Goal: Task Accomplishment & Management: Use online tool/utility

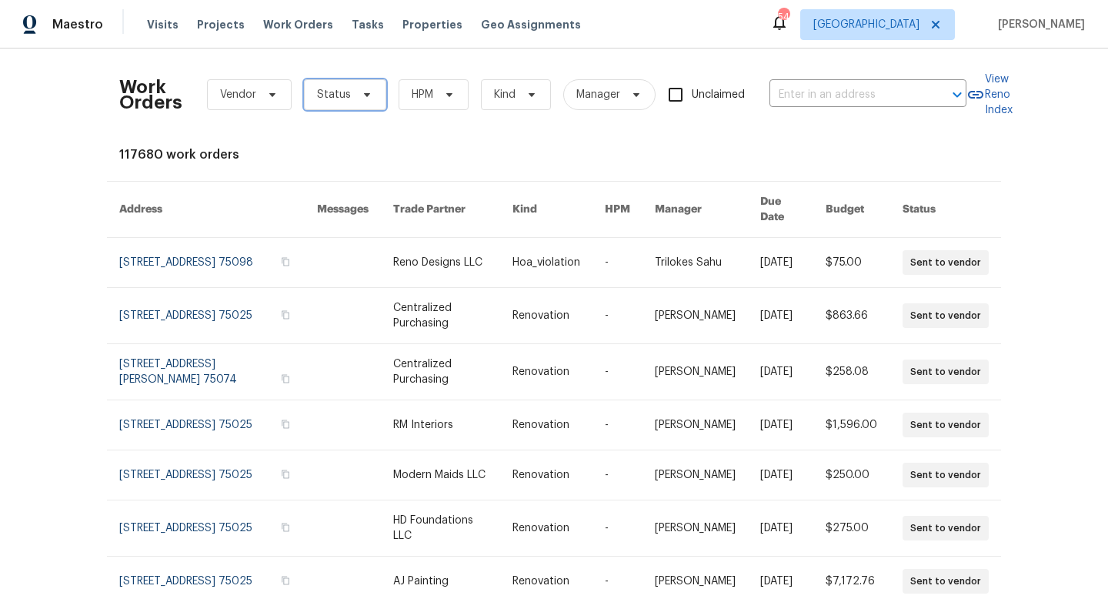
click at [367, 93] on icon at bounding box center [367, 94] width 12 height 12
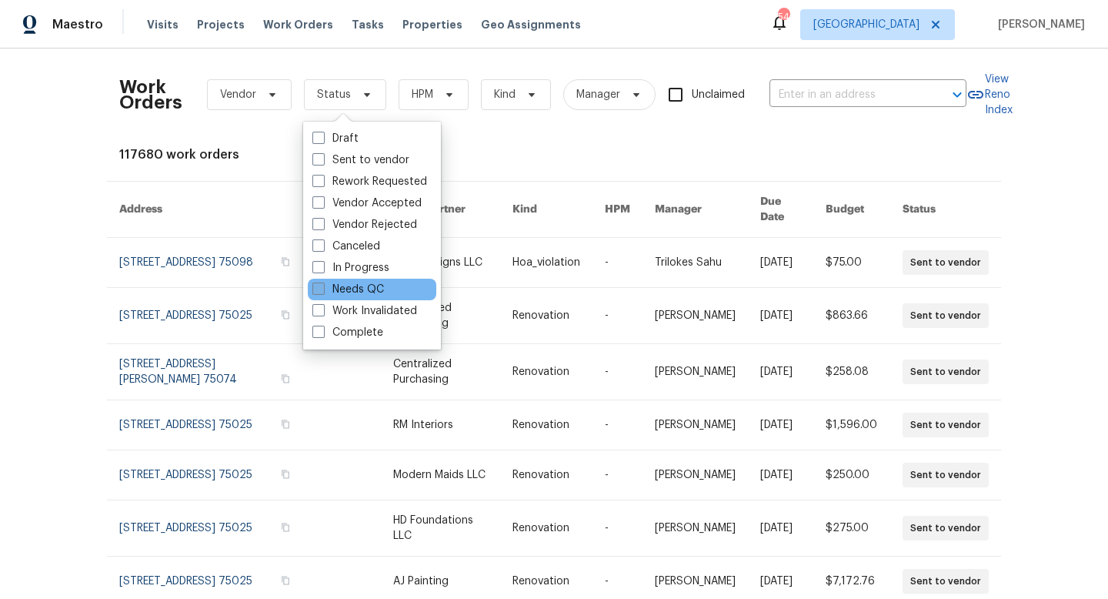
click at [342, 294] on label "Needs QC" at bounding box center [348, 289] width 72 height 15
click at [322, 292] on input "Needs QC" at bounding box center [317, 287] width 10 height 10
checkbox input "true"
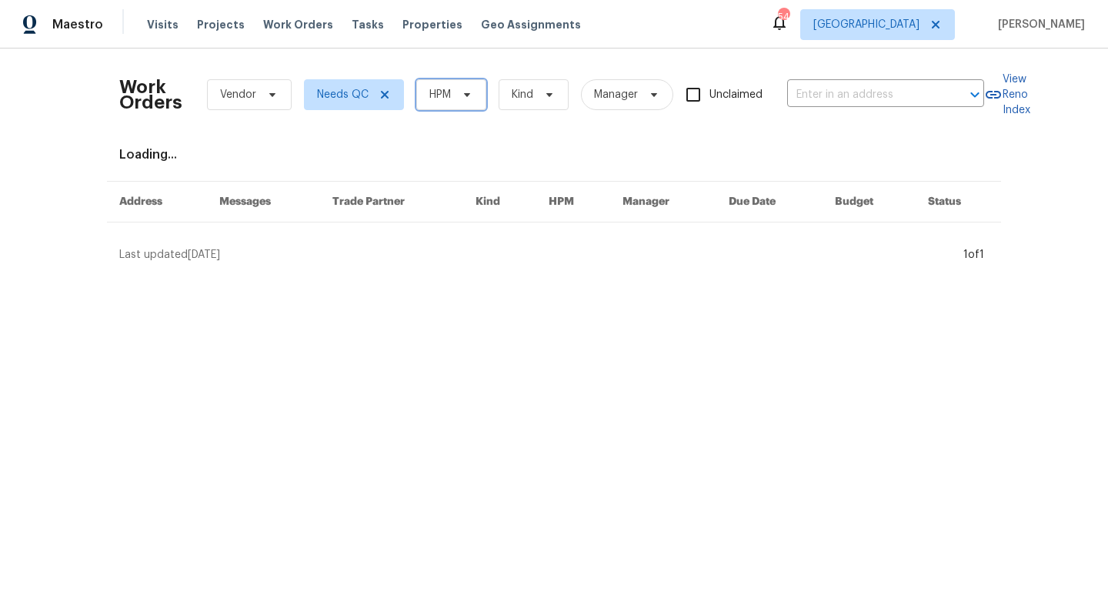
click at [468, 90] on icon at bounding box center [467, 94] width 12 height 12
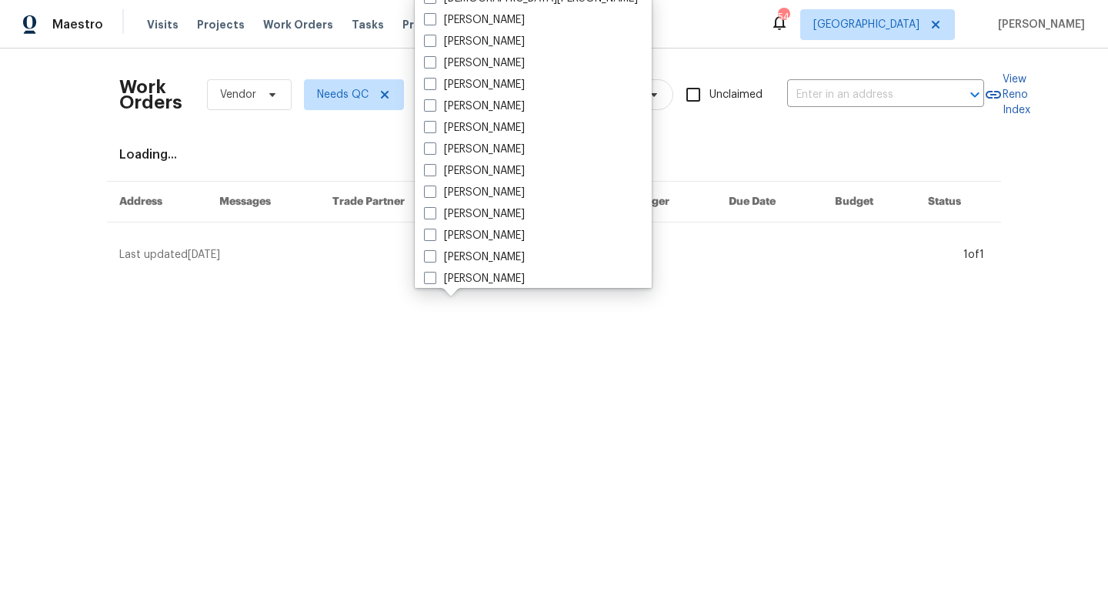
scroll to position [859, 0]
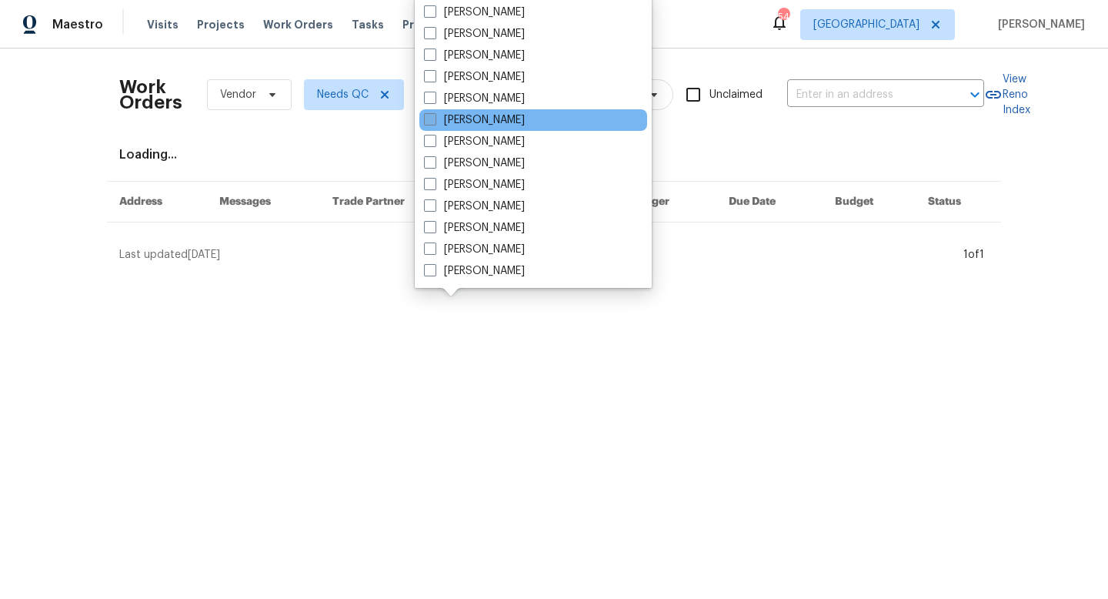
click at [446, 126] on label "[PERSON_NAME]" at bounding box center [474, 119] width 101 height 15
click at [434, 122] on input "[PERSON_NAME]" at bounding box center [429, 117] width 10 height 10
checkbox input "true"
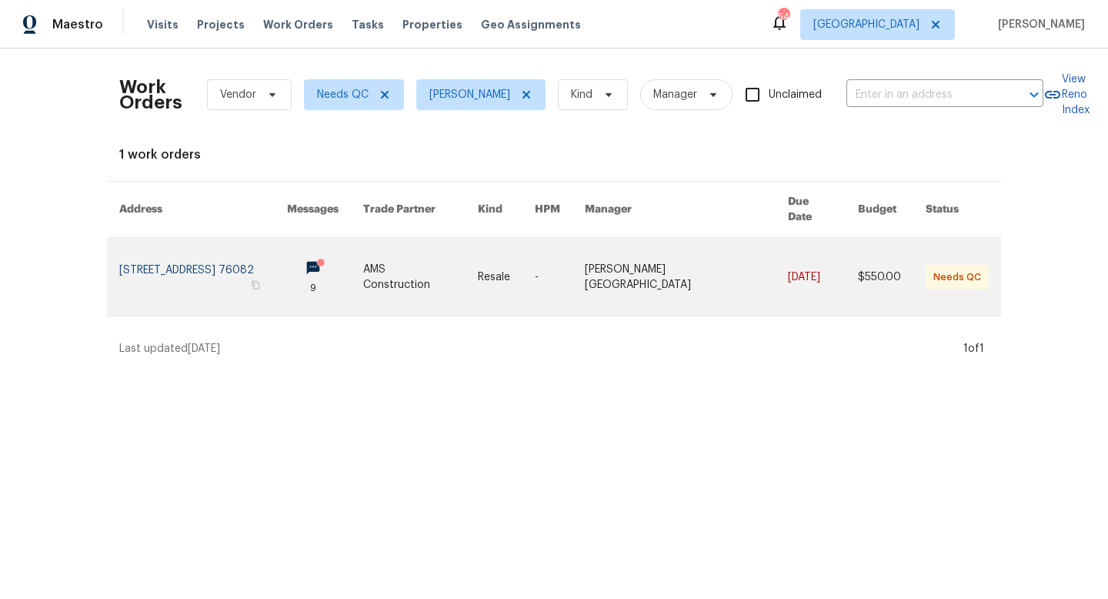
click at [445, 260] on link at bounding box center [420, 277] width 115 height 78
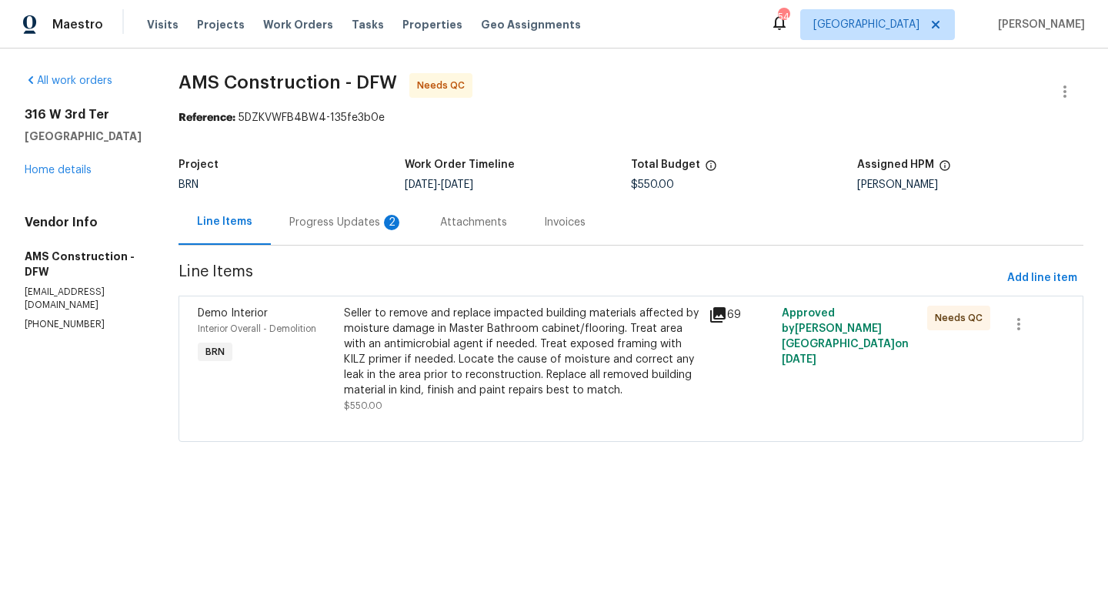
click at [715, 311] on icon at bounding box center [717, 314] width 15 height 15
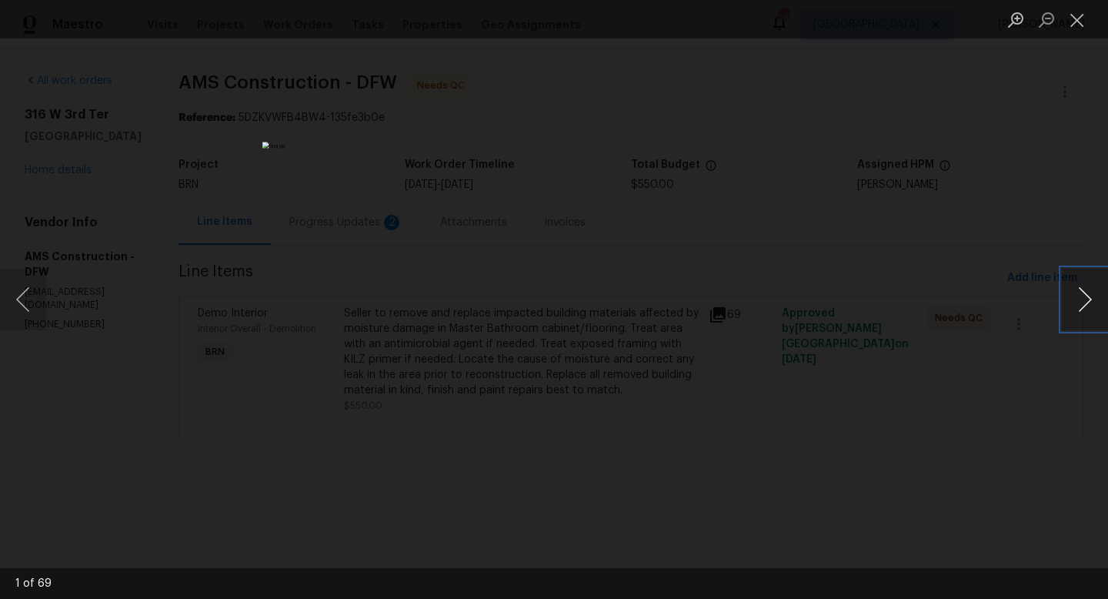
click at [1080, 303] on button "Next image" at bounding box center [1085, 299] width 46 height 62
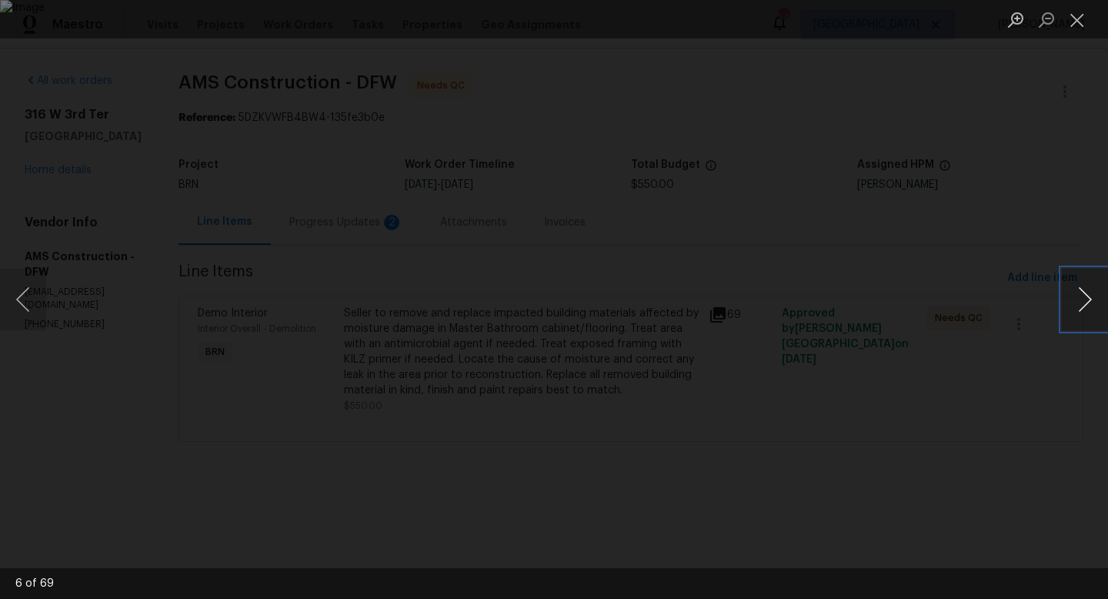
click at [1080, 303] on button "Next image" at bounding box center [1085, 299] width 46 height 62
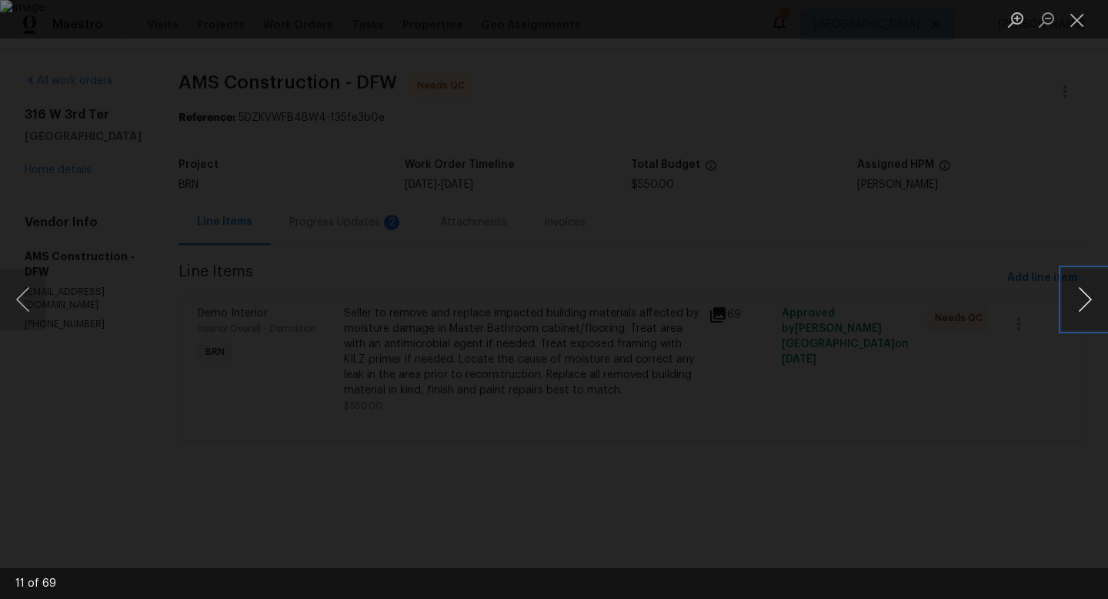
click at [1080, 303] on button "Next image" at bounding box center [1085, 299] width 46 height 62
click at [1084, 10] on button "Close lightbox" at bounding box center [1077, 19] width 31 height 27
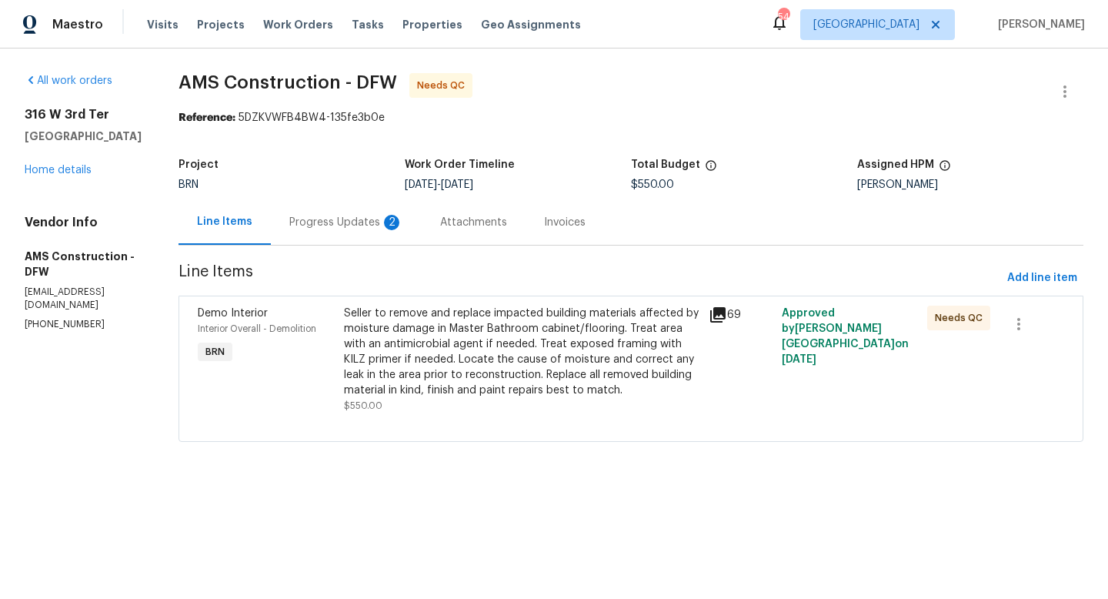
click at [315, 224] on div "Progress Updates 2" at bounding box center [346, 222] width 114 height 15
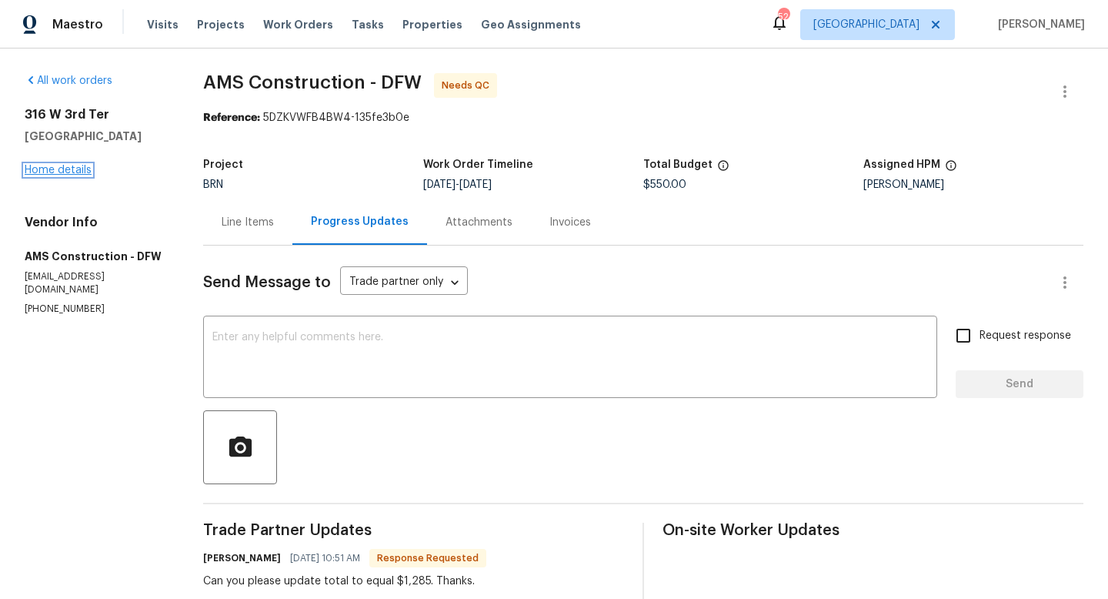
click at [52, 165] on link "Home details" at bounding box center [58, 170] width 67 height 11
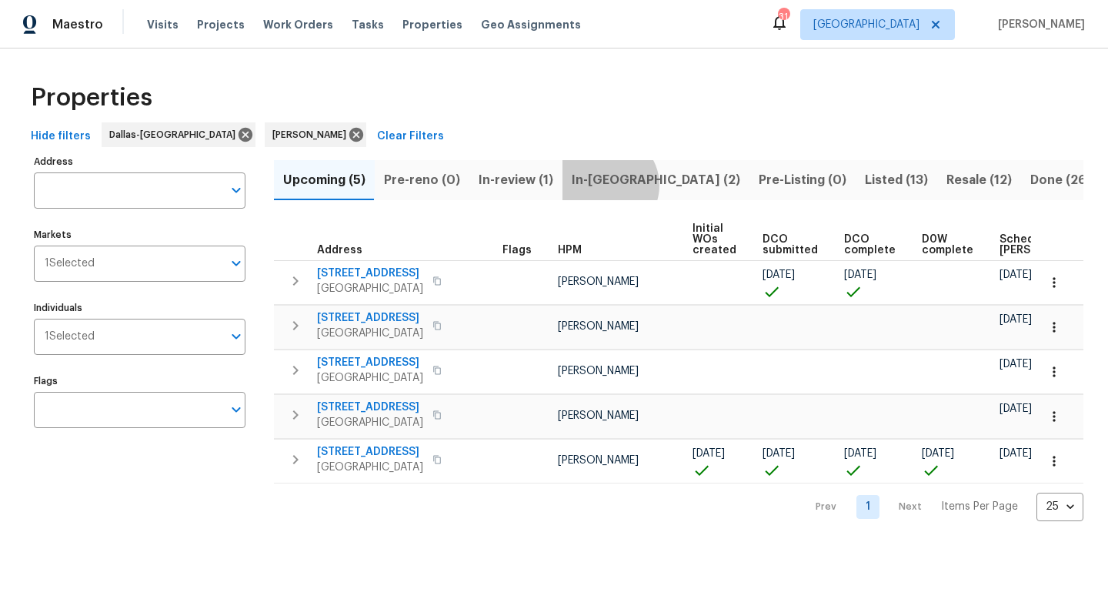
click at [602, 185] on span "In-reno (2)" at bounding box center [656, 180] width 168 height 22
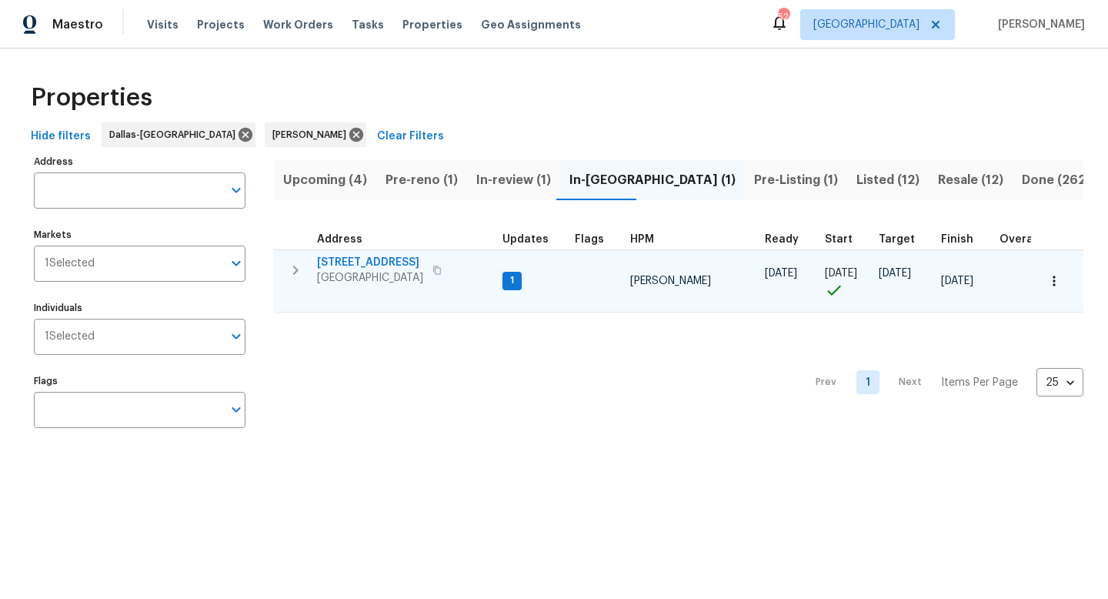
click at [363, 255] on span "[STREET_ADDRESS]" at bounding box center [370, 262] width 106 height 15
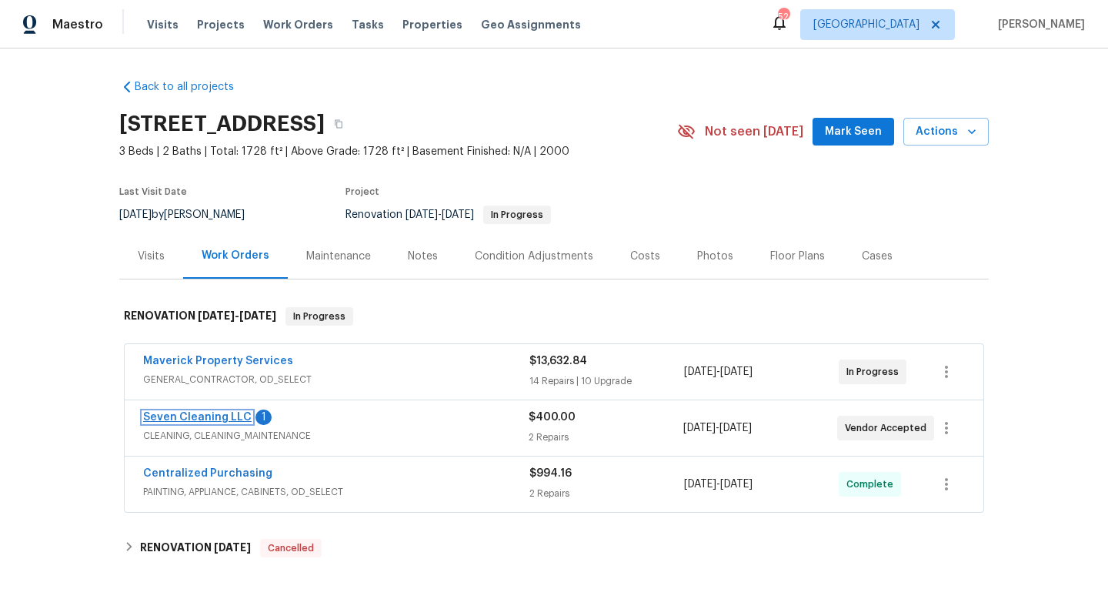
click at [155, 418] on link "Seven Cleaning LLC" at bounding box center [197, 417] width 108 height 11
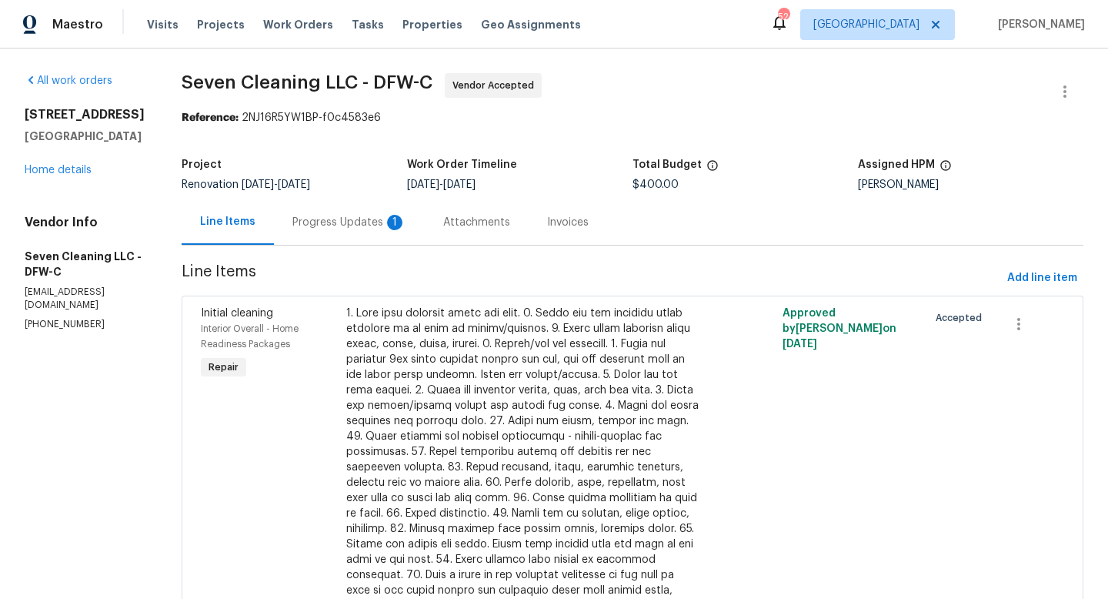
click at [356, 222] on div "Progress Updates 1" at bounding box center [349, 222] width 114 height 15
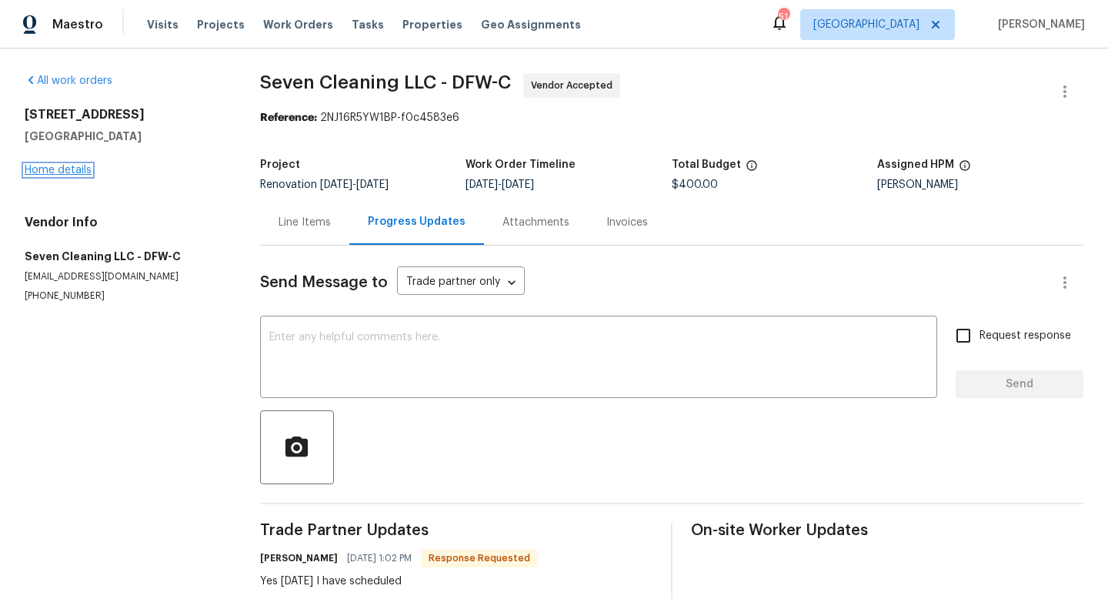
click at [69, 168] on link "Home details" at bounding box center [58, 170] width 67 height 11
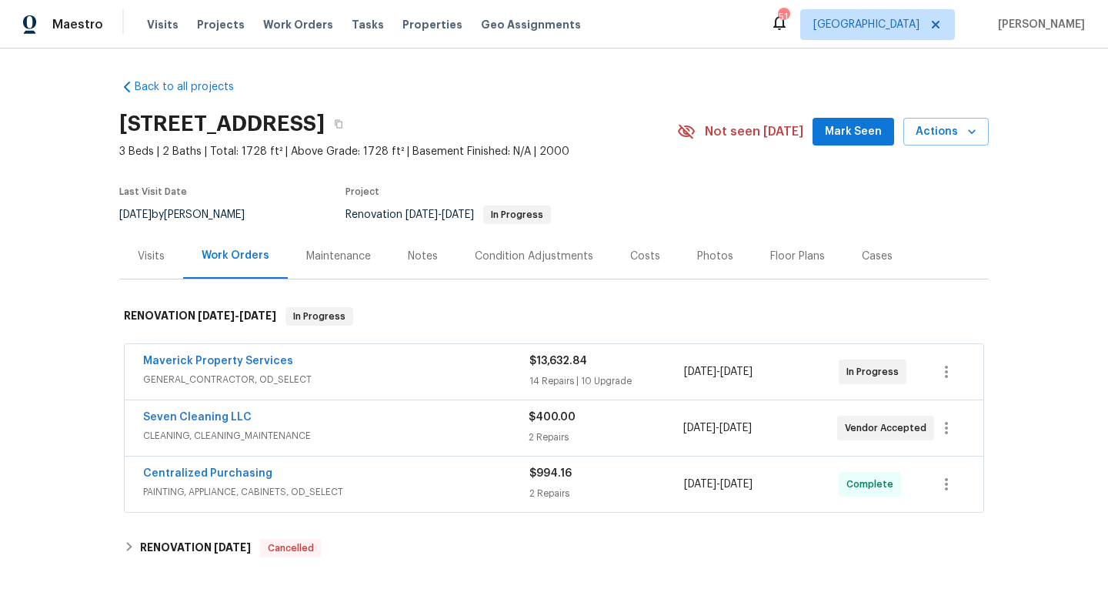
click at [842, 136] on span "Mark Seen" at bounding box center [853, 131] width 57 height 19
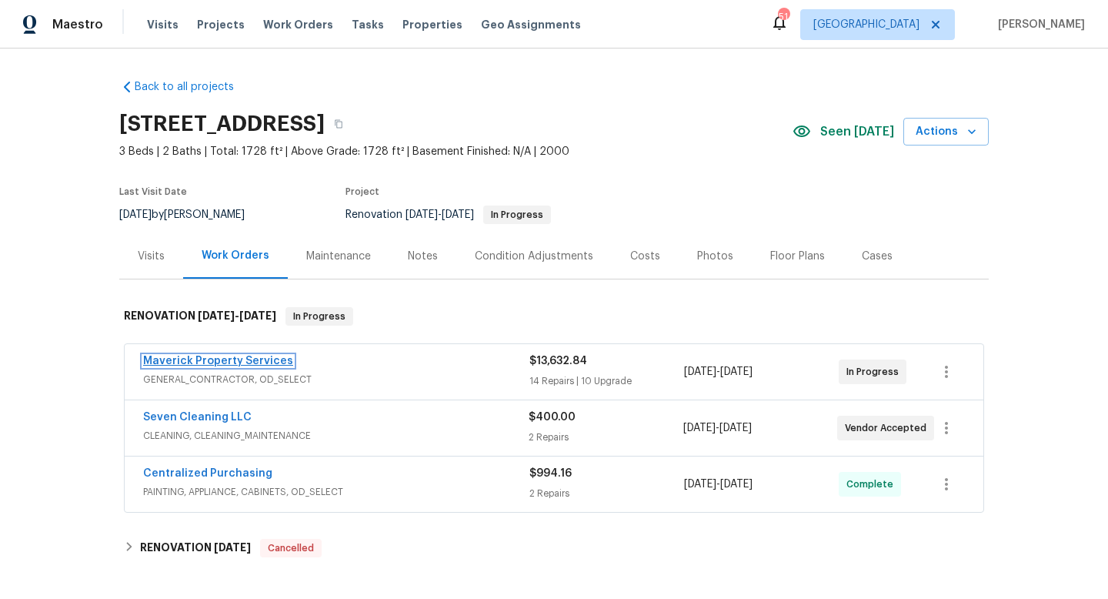
click at [248, 357] on link "Maverick Property Services" at bounding box center [218, 360] width 150 height 11
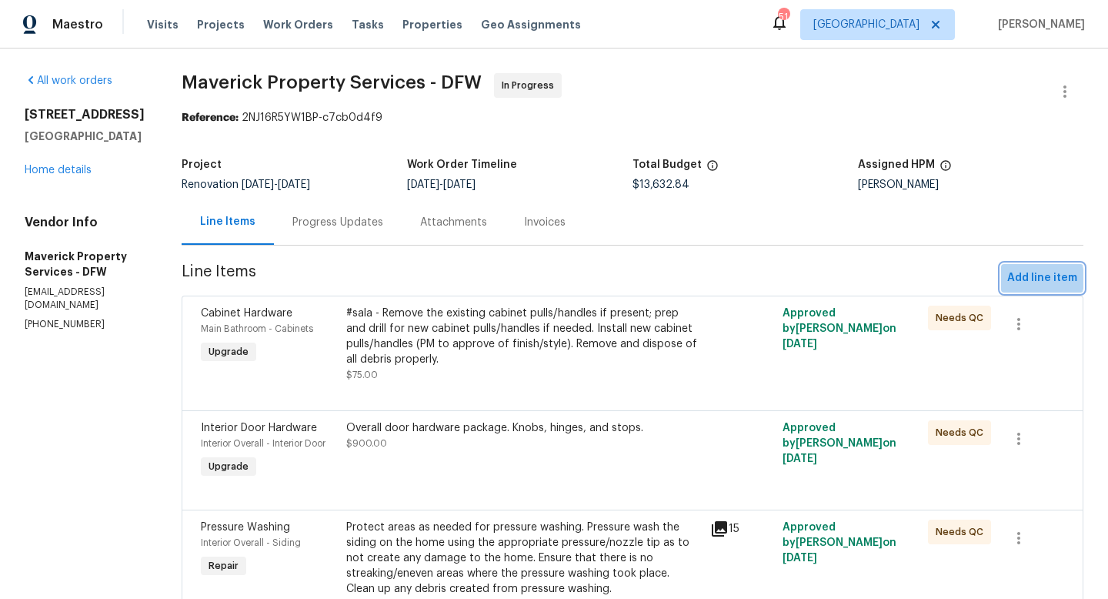
click at [1029, 278] on span "Add line item" at bounding box center [1042, 277] width 70 height 19
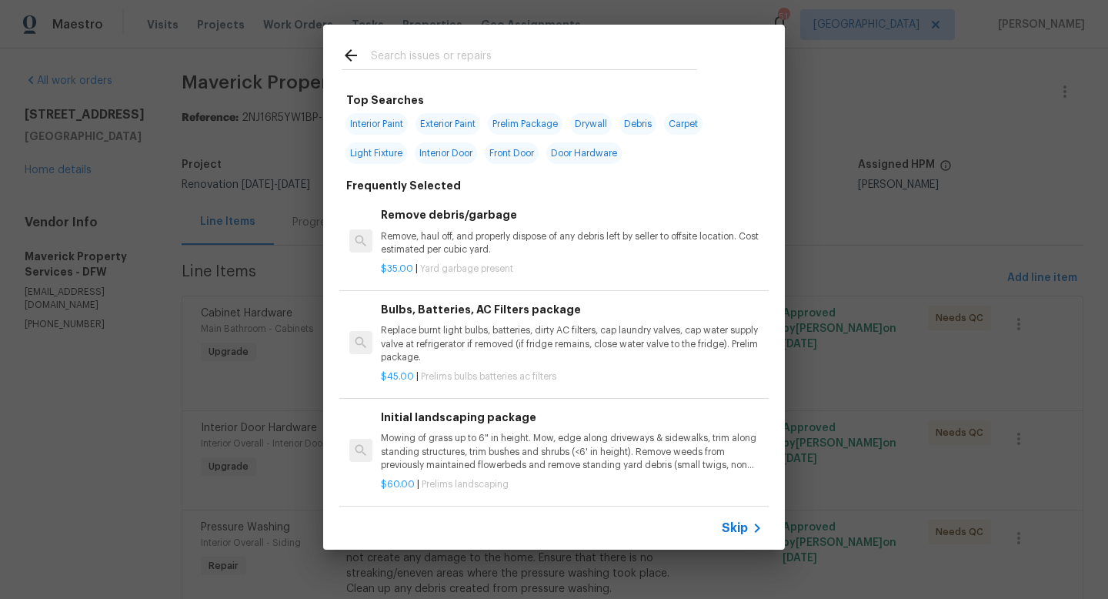
click at [459, 56] on input "text" at bounding box center [534, 57] width 326 height 23
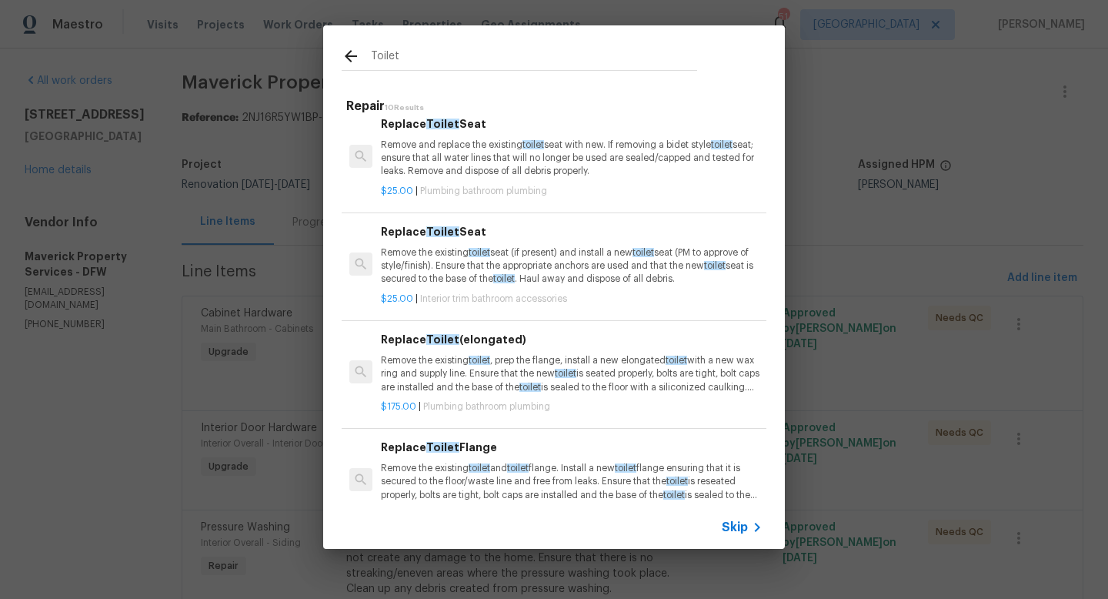
scroll to position [176, 0]
type input "Toilet"
click at [512, 373] on p "Remove the existing toilet , prep the flange, install a new elongated toilet wi…" at bounding box center [572, 371] width 382 height 39
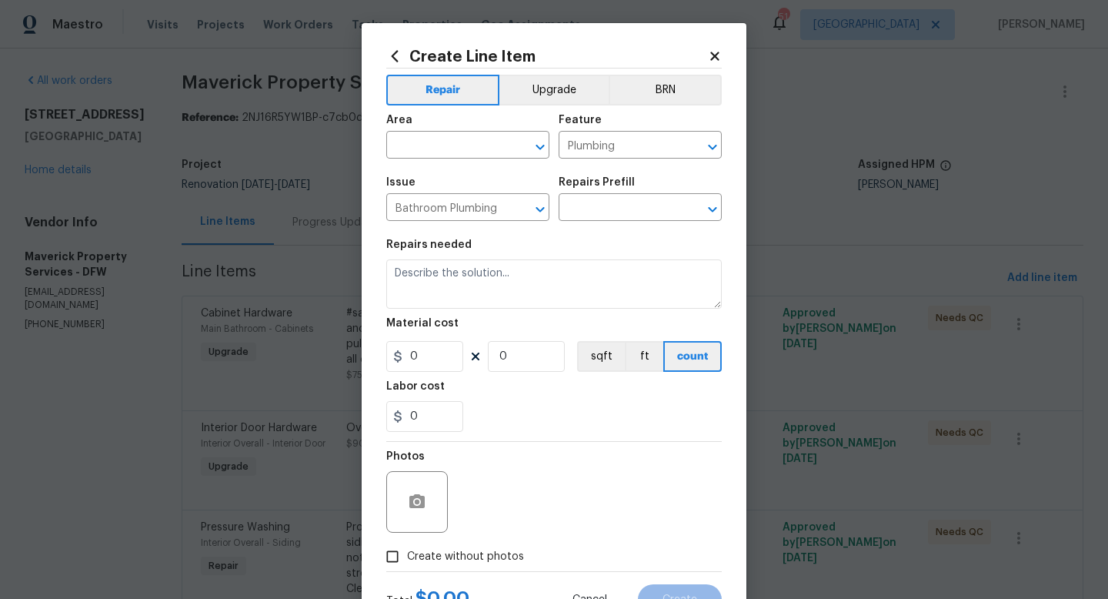
type textarea "Remove the existing toilet, prep the flange, install a new elongated toilet wit…"
type input "1"
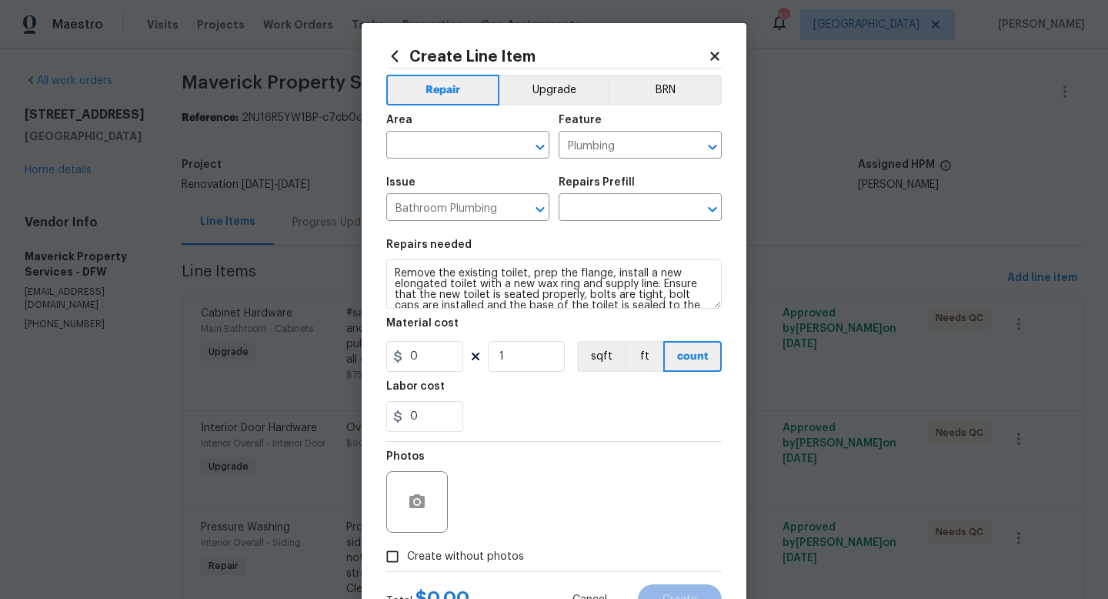
type input "Replace Toilet (elongated) $175.00"
type input "175"
click at [460, 145] on input "text" at bounding box center [446, 147] width 120 height 24
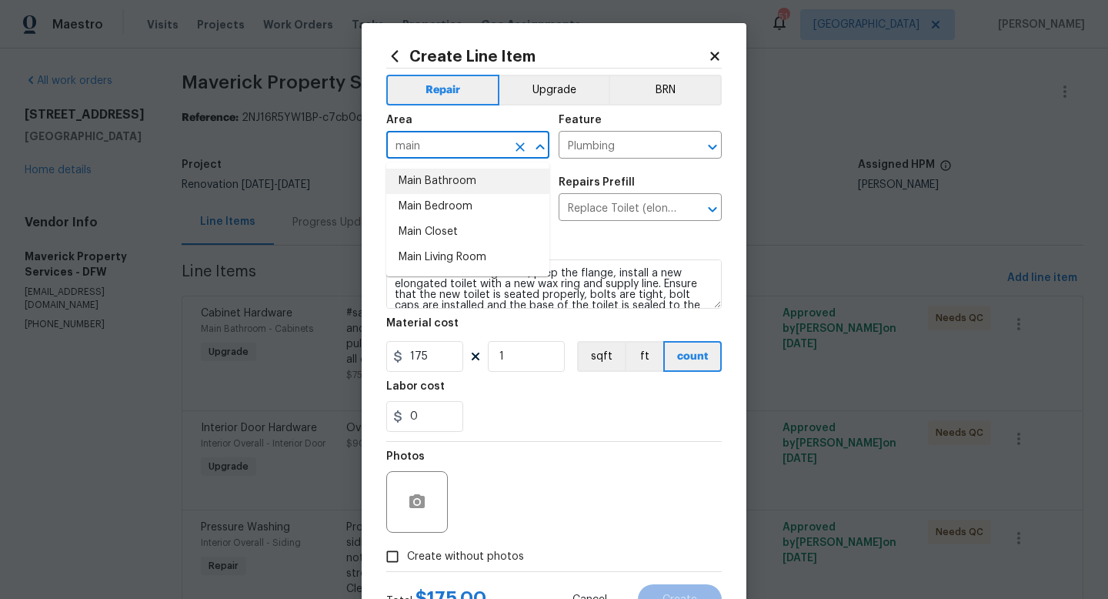
click at [452, 184] on li "Main Bathroom" at bounding box center [467, 180] width 163 height 25
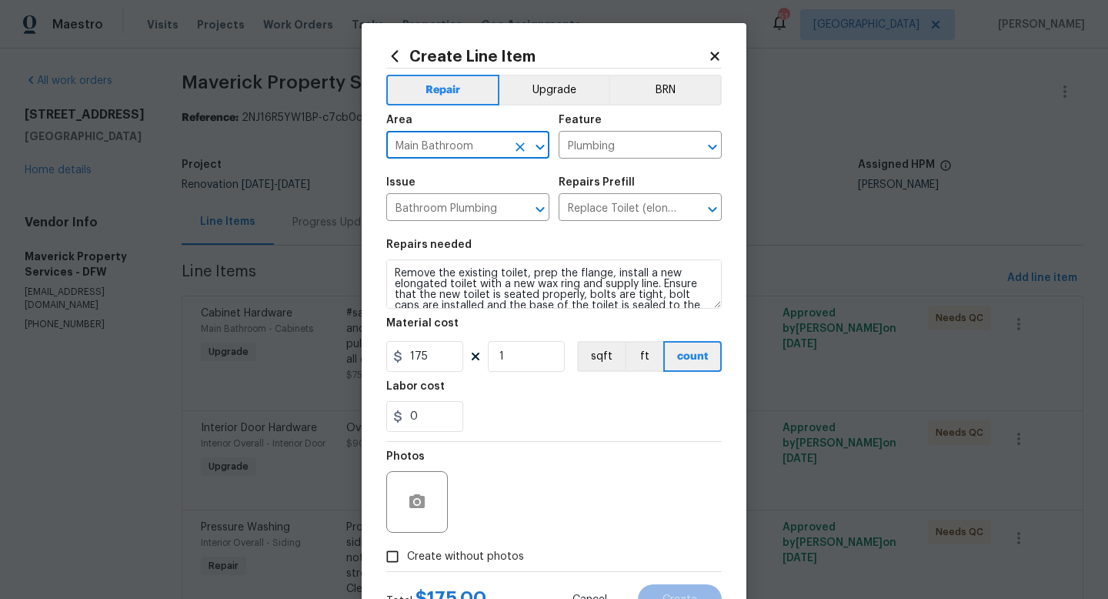
scroll to position [65, 0]
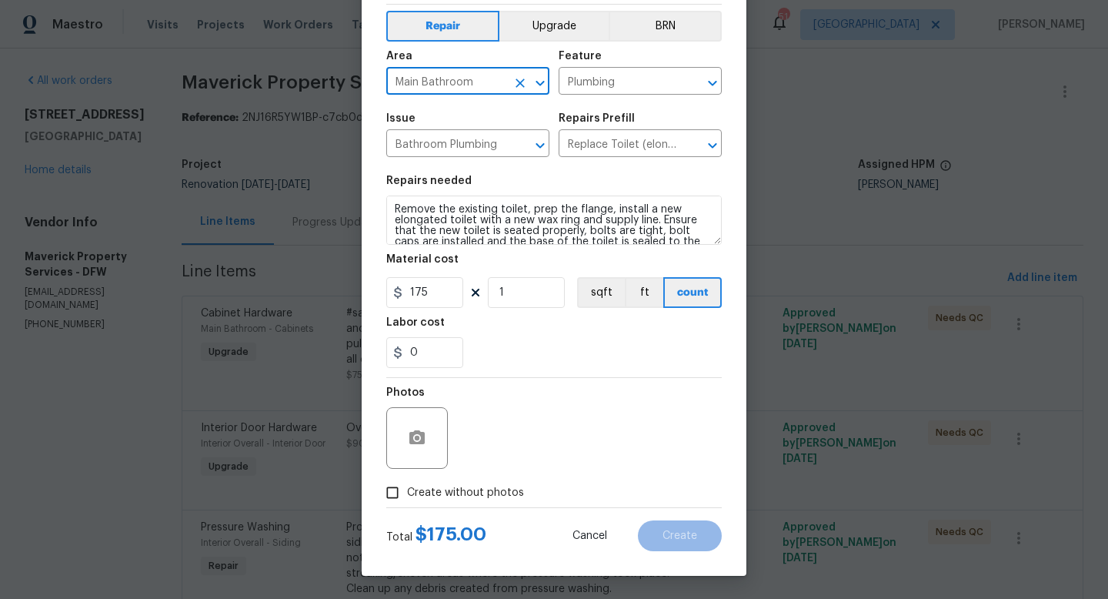
type input "Main Bathroom"
click at [401, 489] on input "Create without photos" at bounding box center [392, 492] width 29 height 29
checkbox input "true"
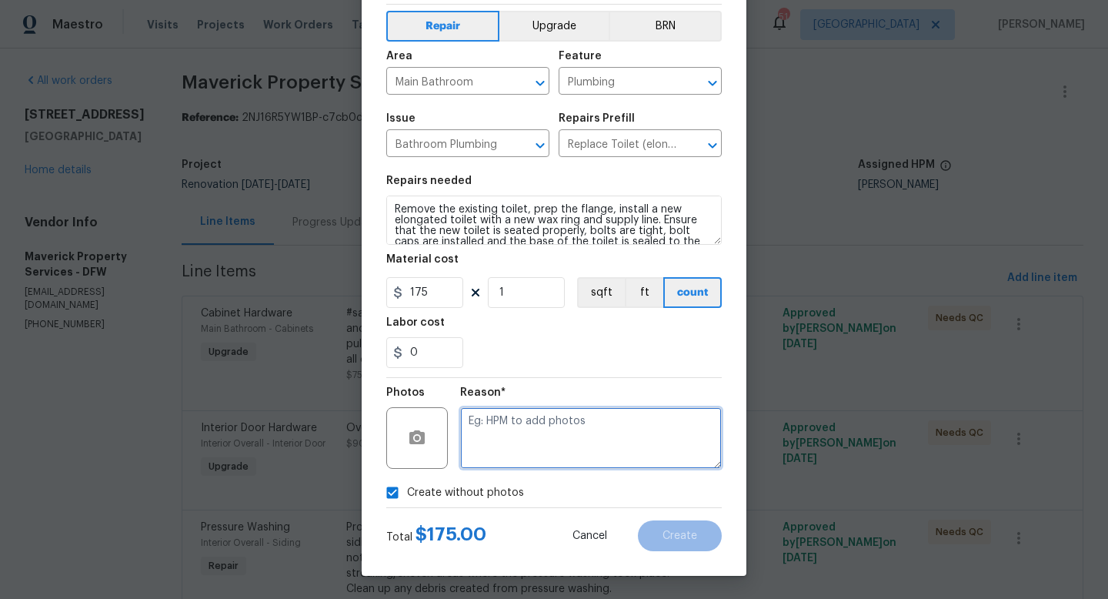
click at [545, 445] on textarea at bounding box center [591, 438] width 262 height 62
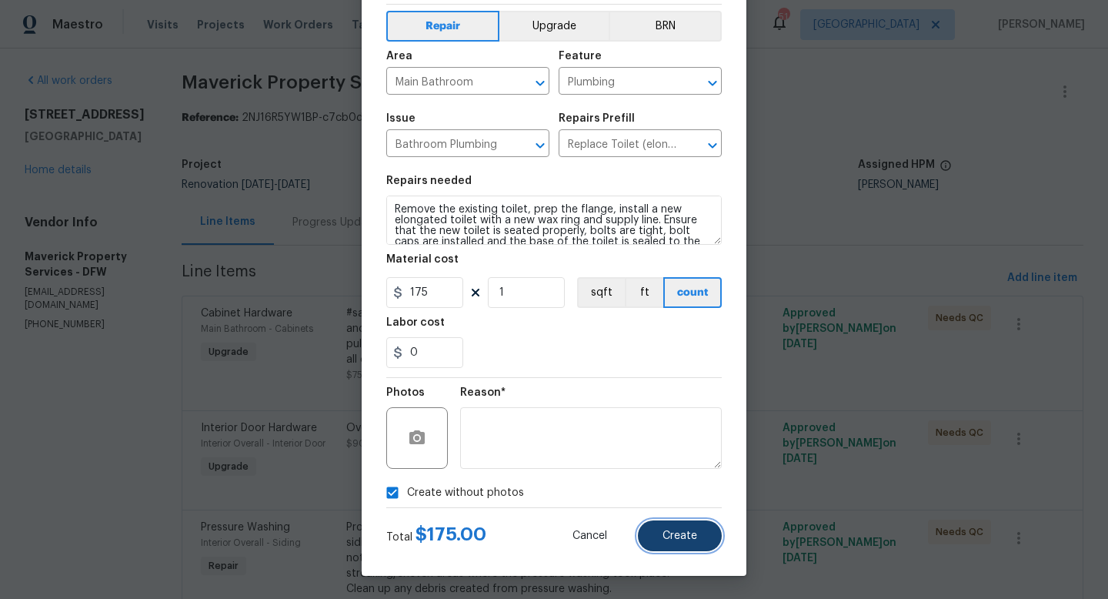
click at [702, 528] on button "Create" at bounding box center [680, 535] width 84 height 31
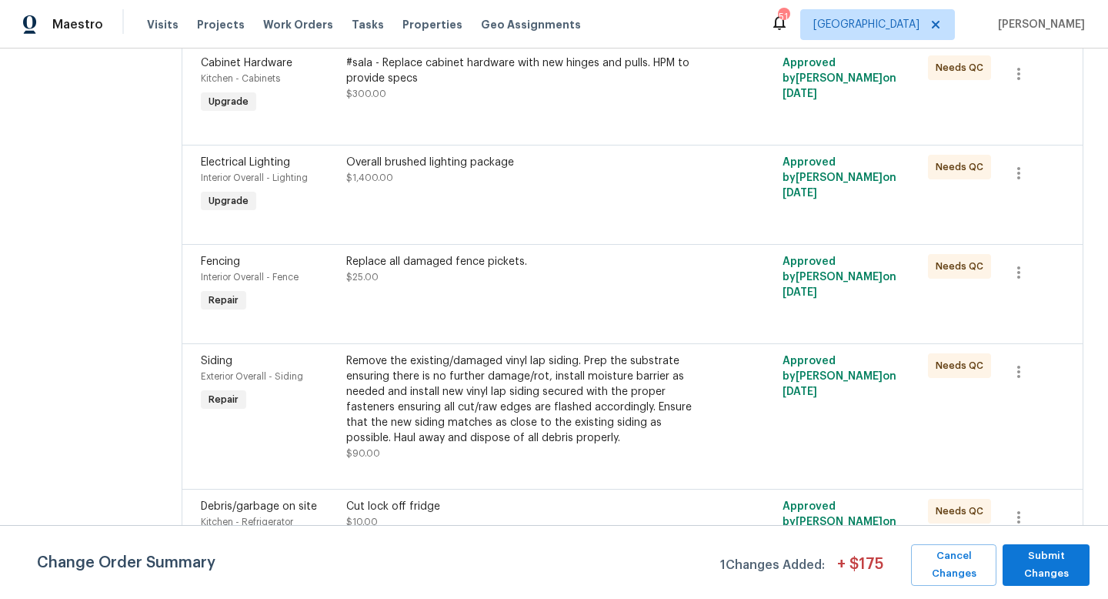
scroll to position [0, 0]
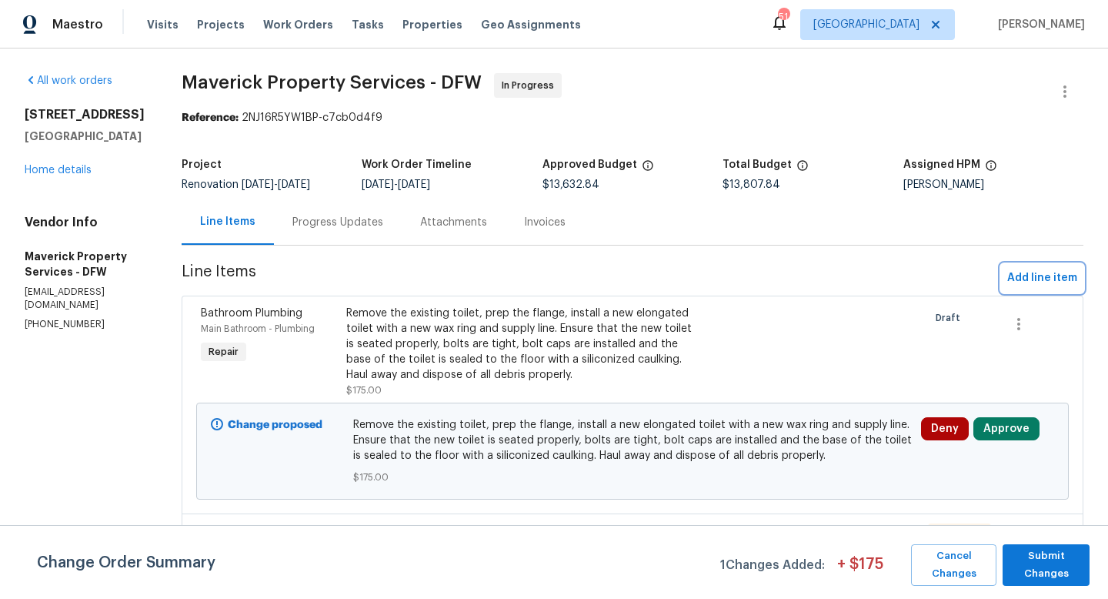
click at [1017, 275] on span "Add line item" at bounding box center [1042, 277] width 70 height 19
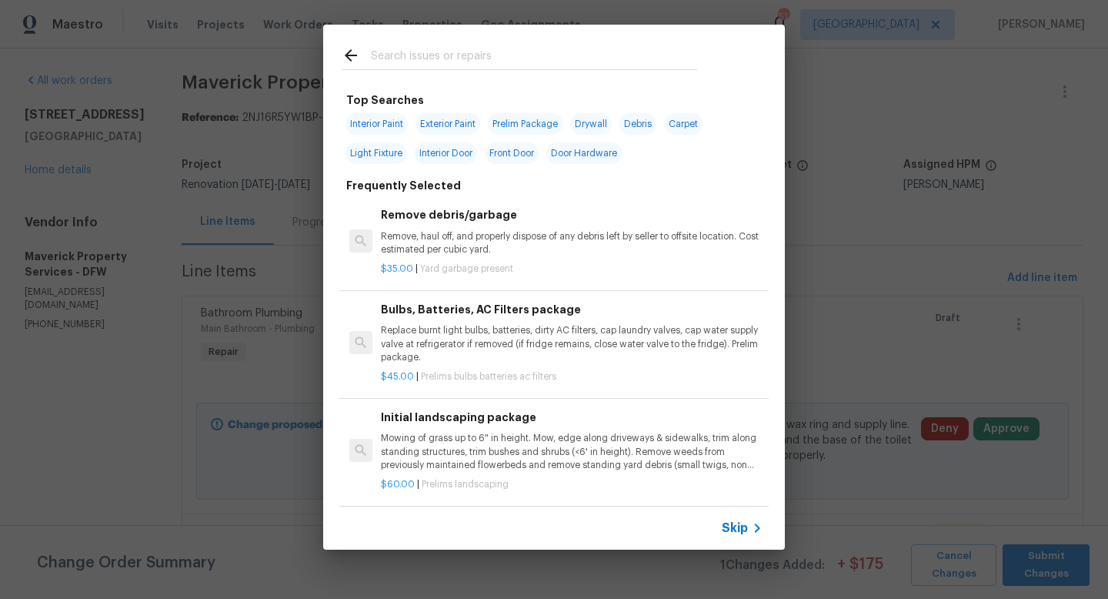
click at [408, 49] on input "text" at bounding box center [534, 57] width 326 height 23
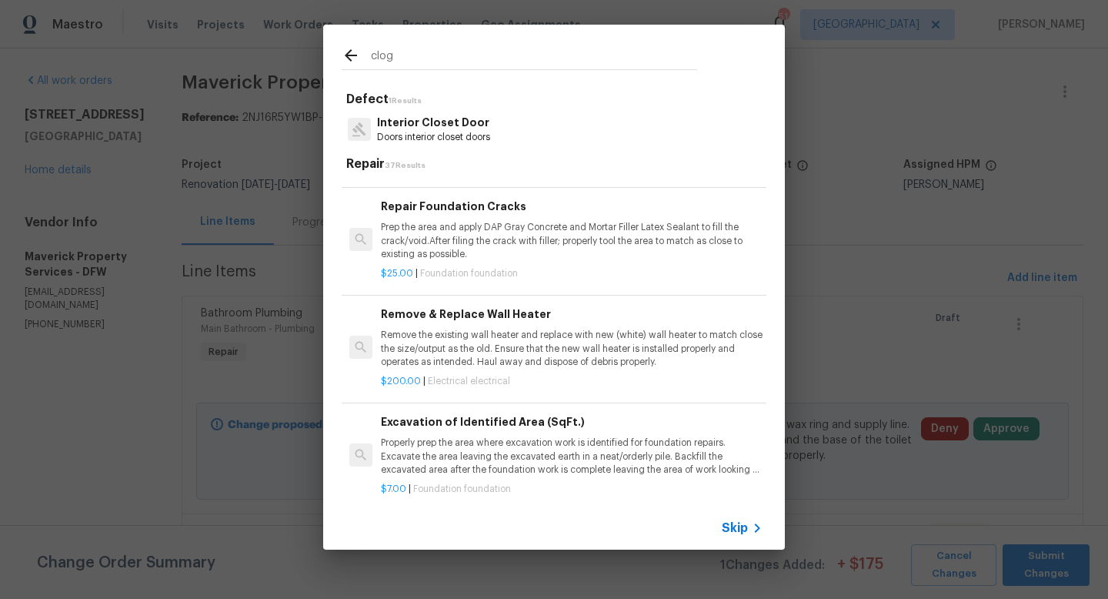
scroll to position [1392, 0]
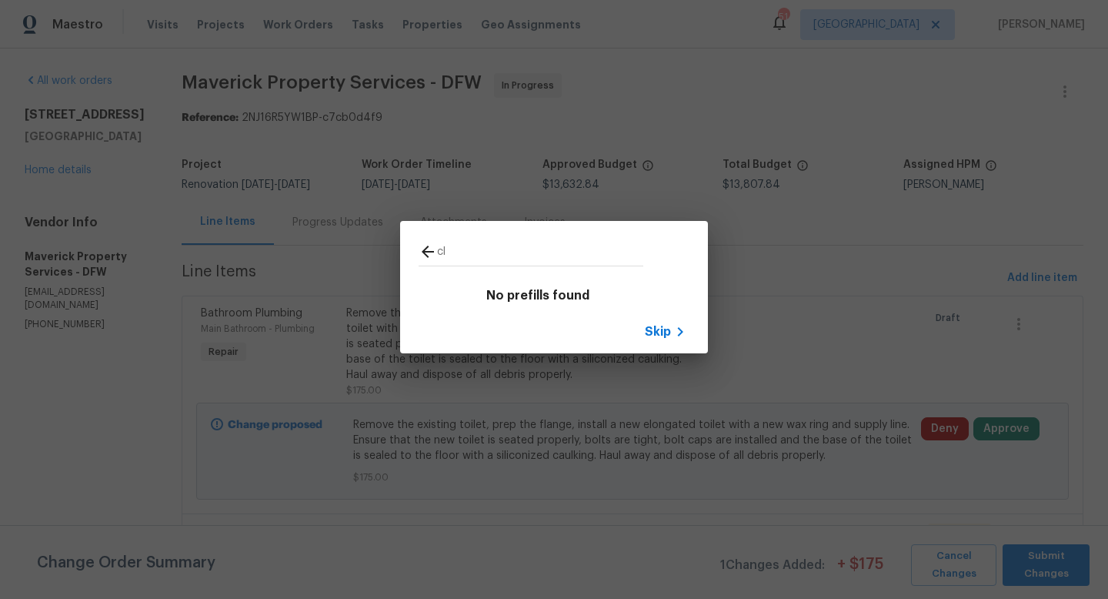
type input "c"
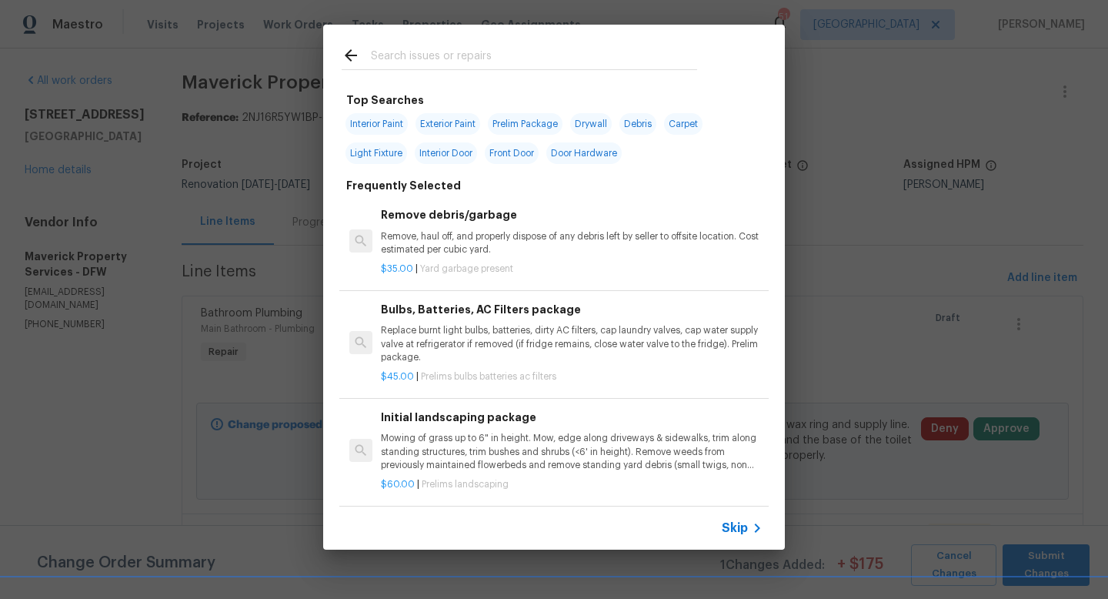
click at [348, 55] on icon at bounding box center [351, 55] width 12 height 12
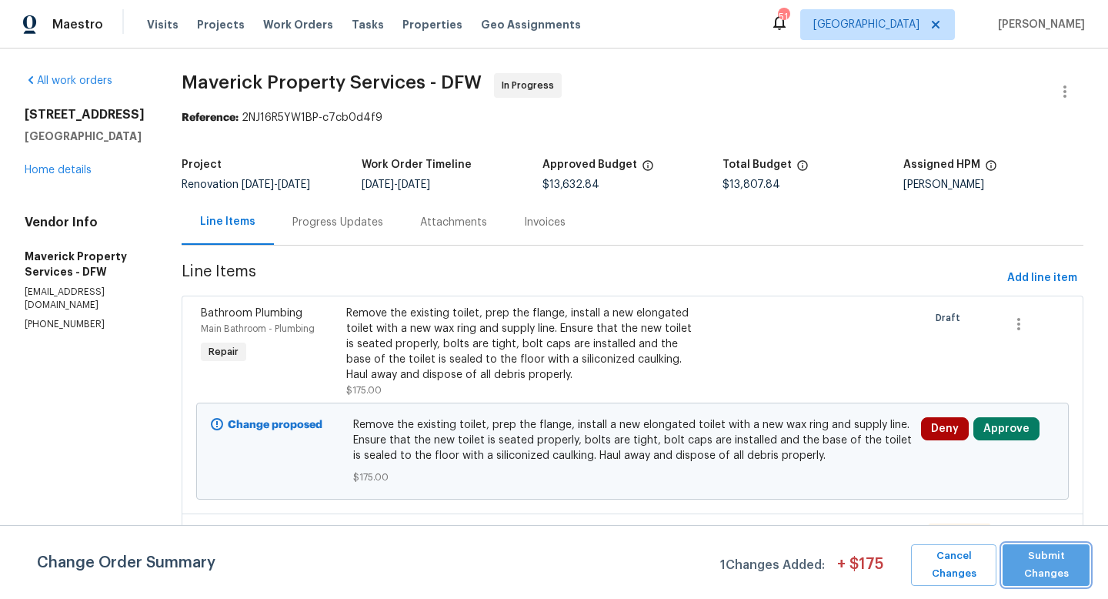
click at [1059, 558] on span "Submit Changes" at bounding box center [1046, 564] width 72 height 35
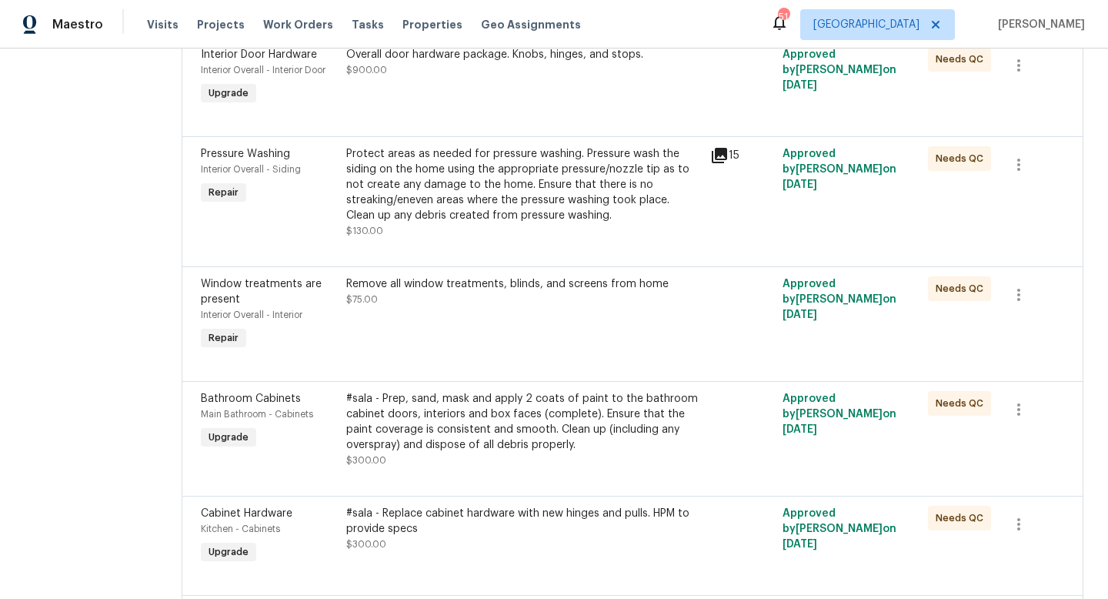
scroll to position [0, 0]
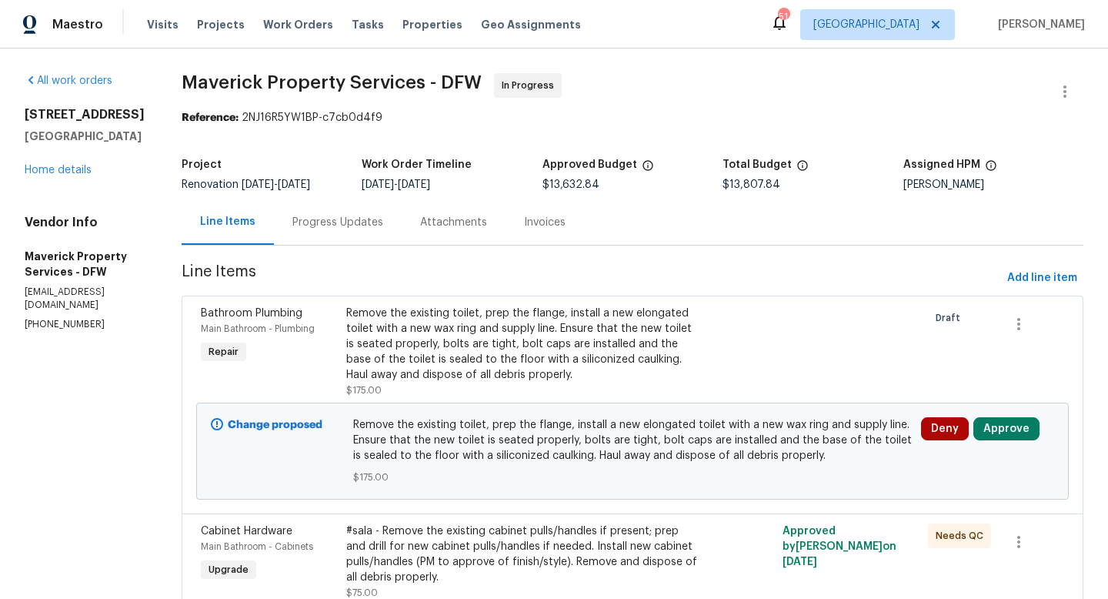
click at [383, 229] on div "Progress Updates" at bounding box center [337, 222] width 91 height 15
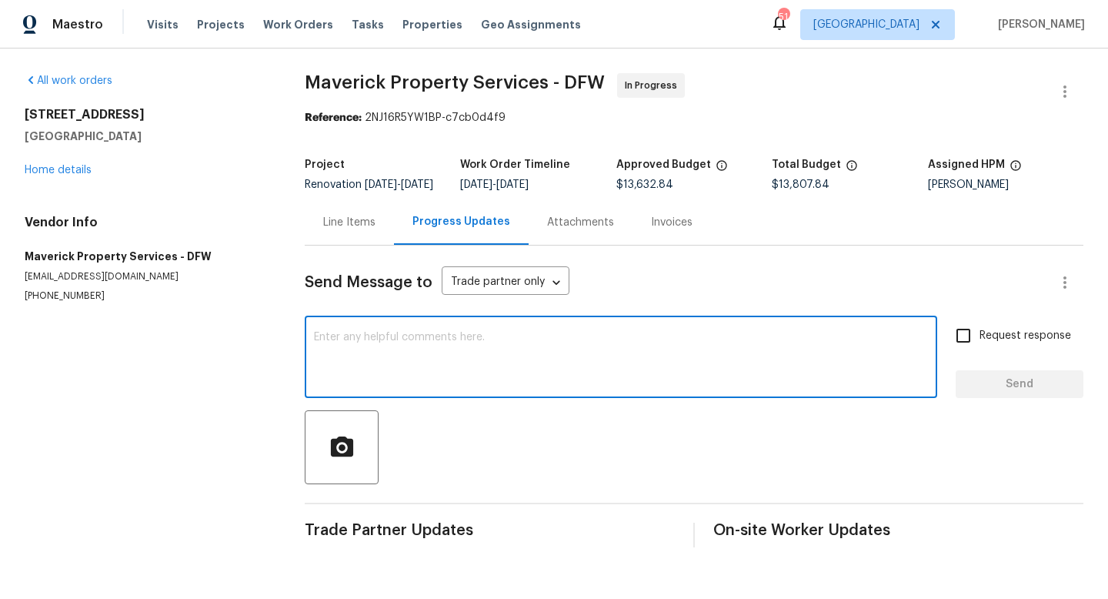
click at [432, 369] on textarea at bounding box center [621, 359] width 614 height 54
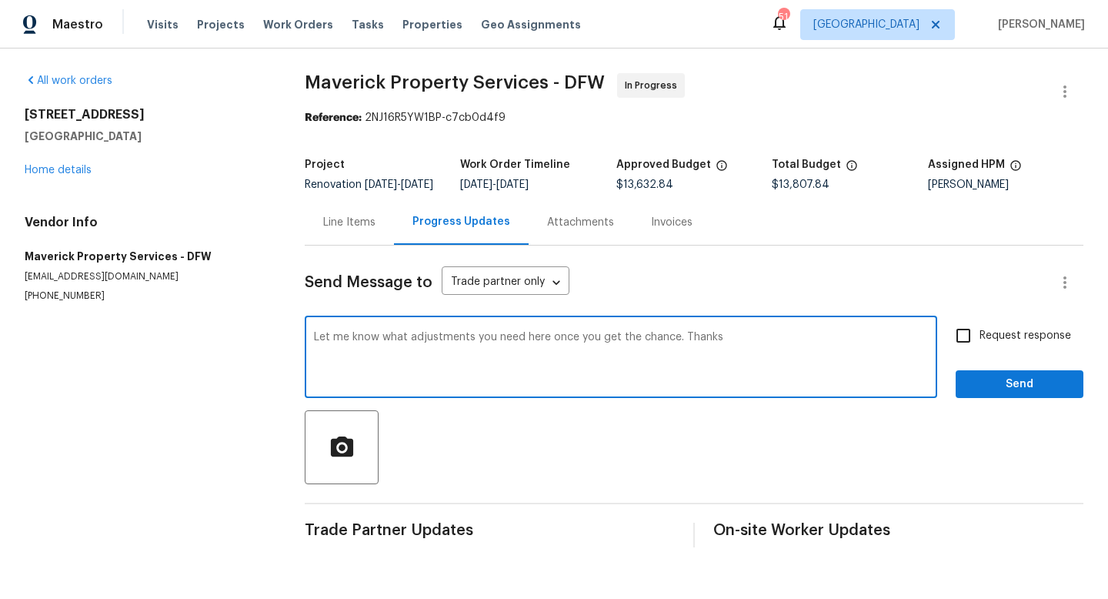
type textarea "Let me know what adjustments you need here once you get the chance. Thanks"
click at [962, 350] on input "Request response" at bounding box center [963, 335] width 32 height 32
checkbox input "true"
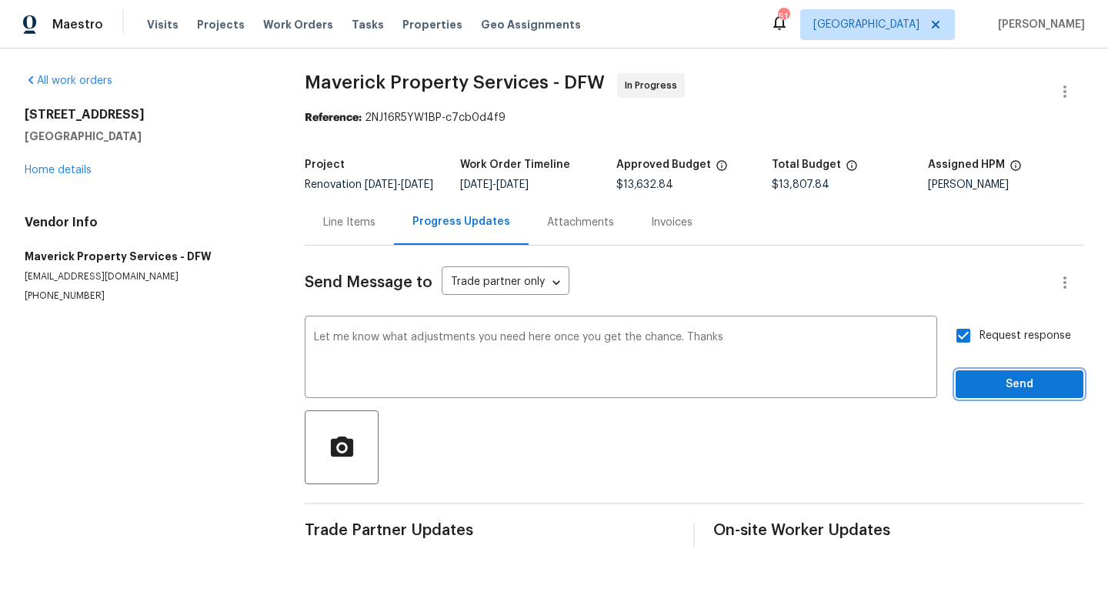
click at [1008, 390] on span "Send" at bounding box center [1019, 384] width 103 height 19
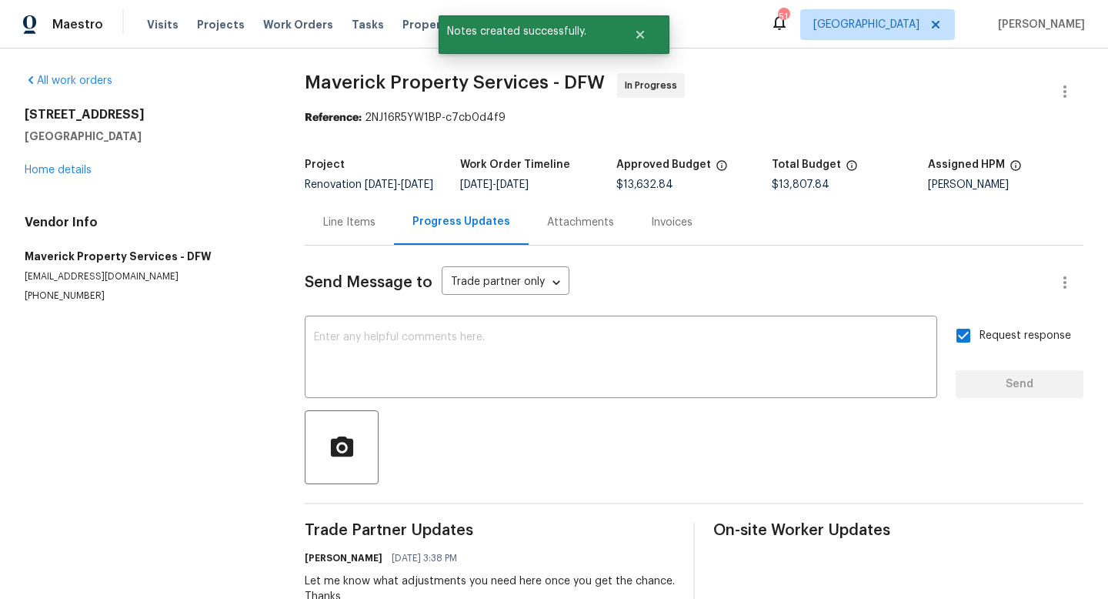
click at [69, 163] on div "4925 Prestwick Dr Fort Worth, TX 76135 Home details" at bounding box center [146, 142] width 243 height 71
click at [68, 167] on link "Home details" at bounding box center [58, 170] width 67 height 11
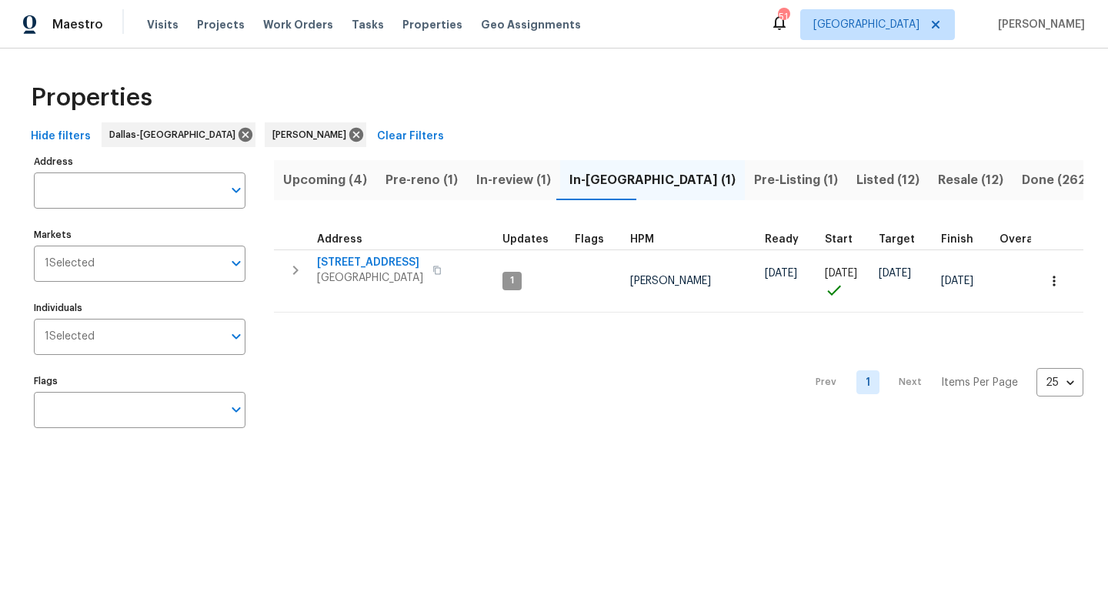
click at [431, 185] on span "Pre-reno (1)" at bounding box center [421, 180] width 72 height 22
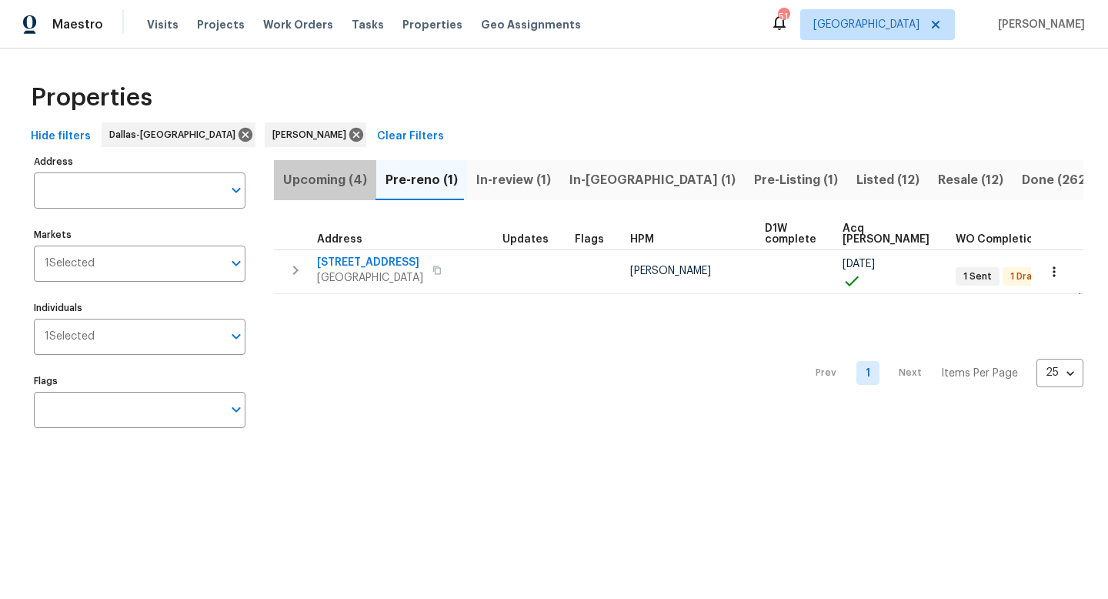
click at [347, 180] on span "Upcoming (4)" at bounding box center [325, 180] width 84 height 22
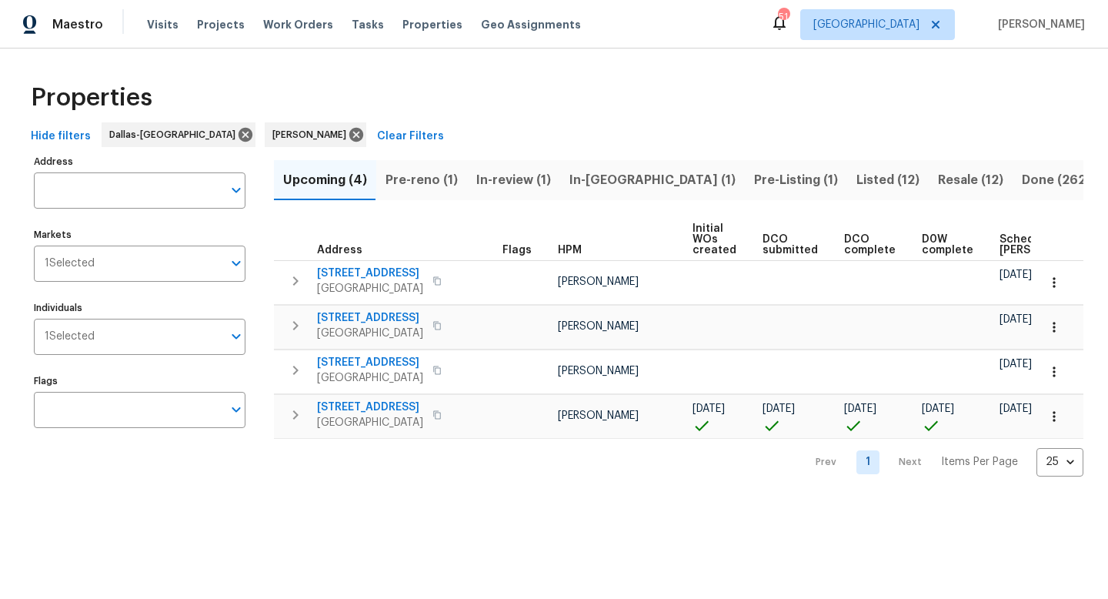
click at [437, 175] on span "Pre-reno (1)" at bounding box center [421, 180] width 72 height 22
